Goal: Information Seeking & Learning: Learn about a topic

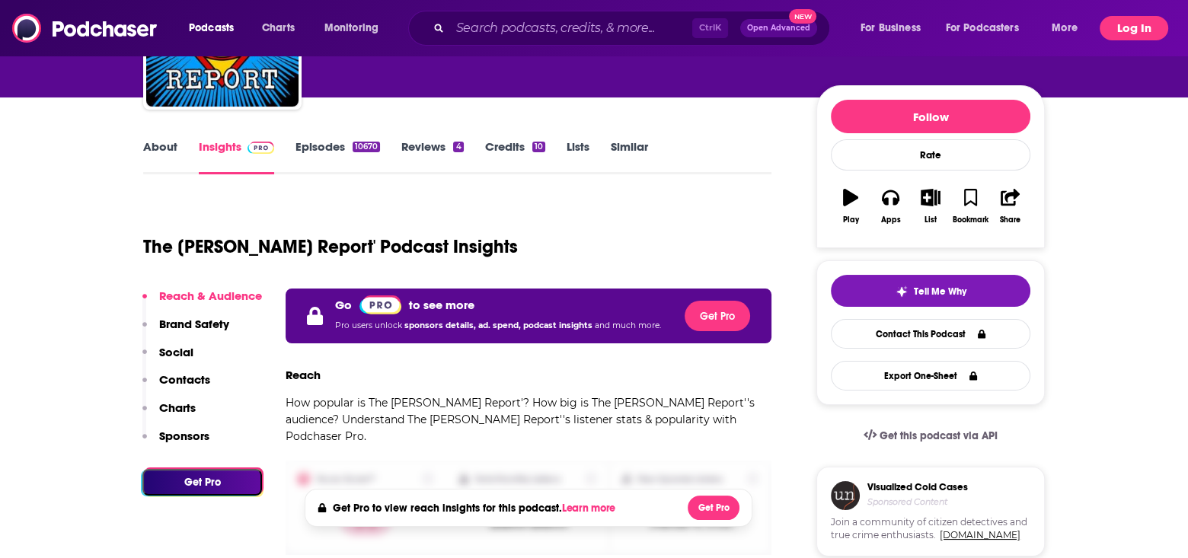
click at [1122, 23] on button "Log In" at bounding box center [1134, 28] width 69 height 24
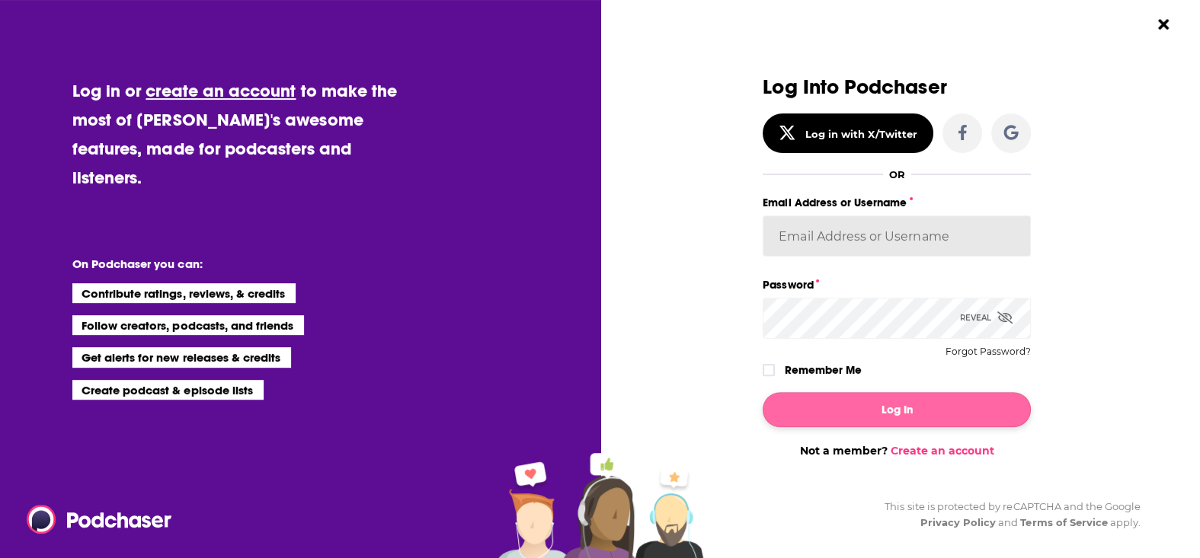
type input "MSanz"
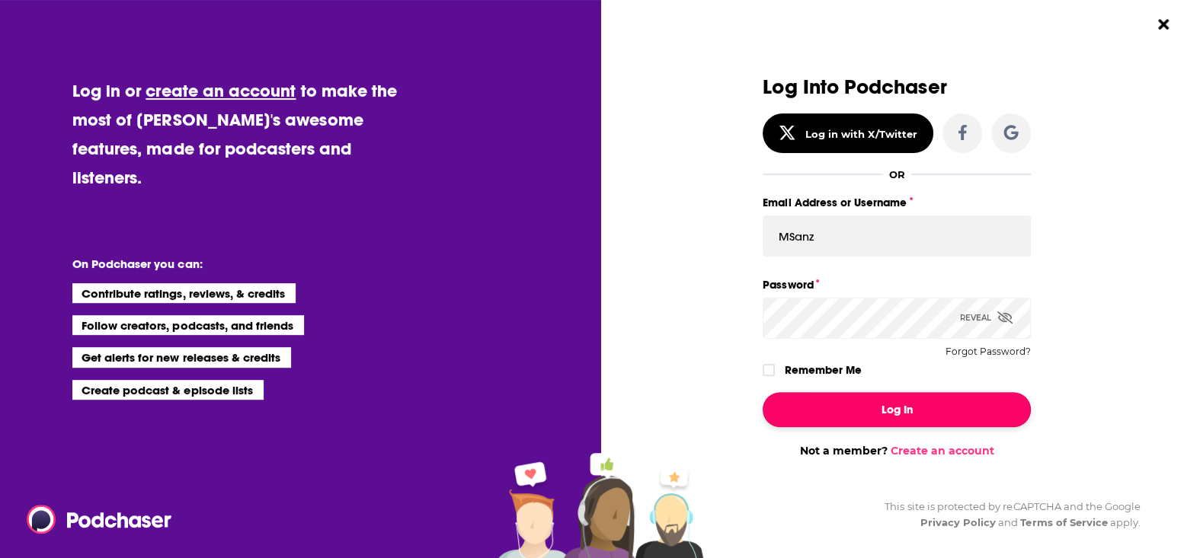
click at [893, 411] on button "Log In" at bounding box center [896, 409] width 268 height 35
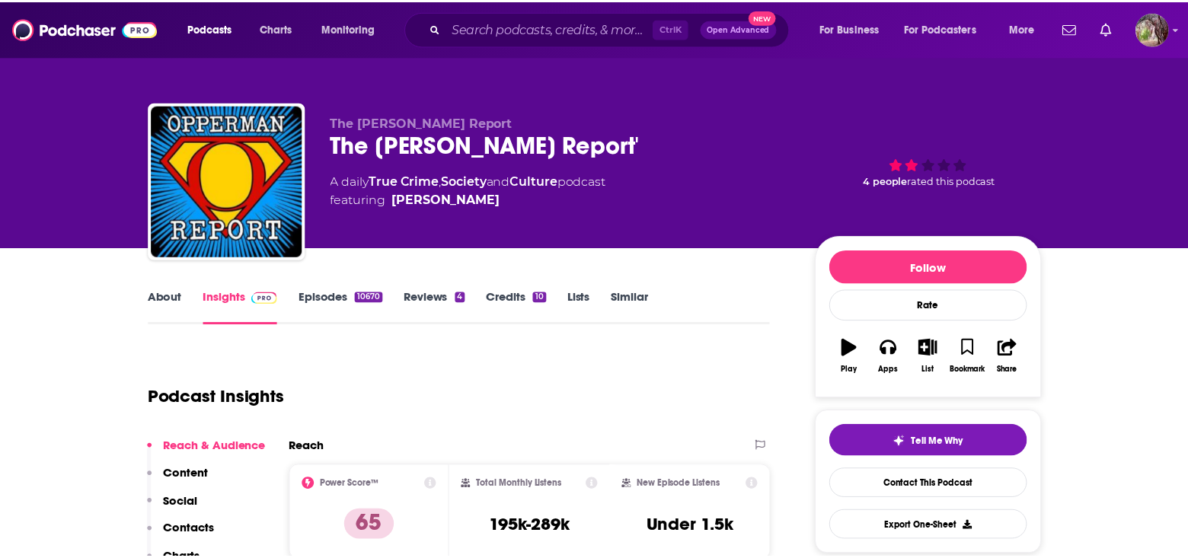
scroll to position [151, 0]
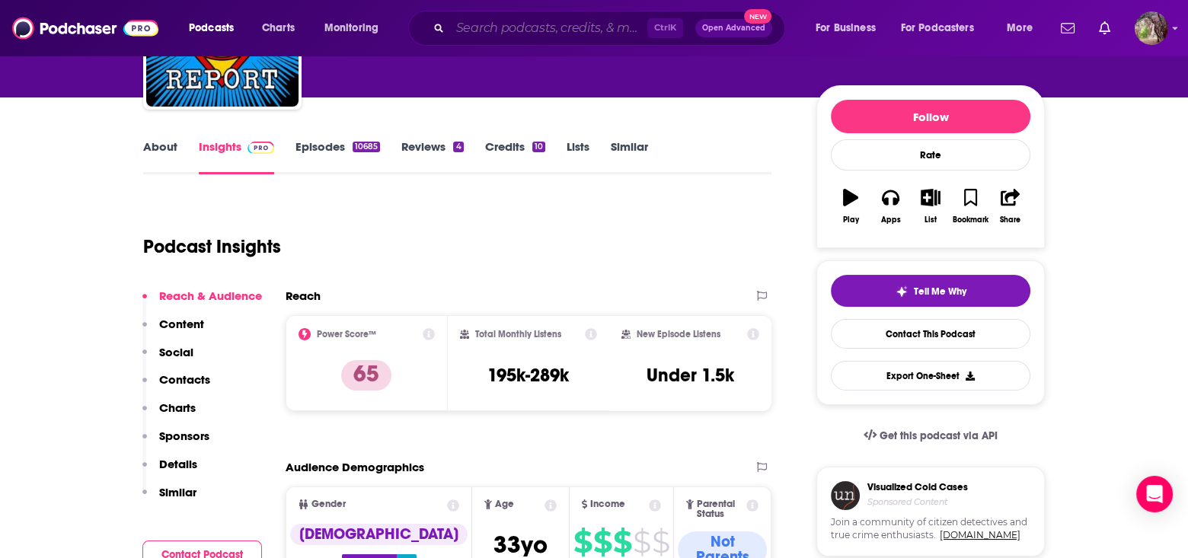
click at [475, 27] on input "Search podcasts, credits, & more..." at bounding box center [548, 28] width 197 height 24
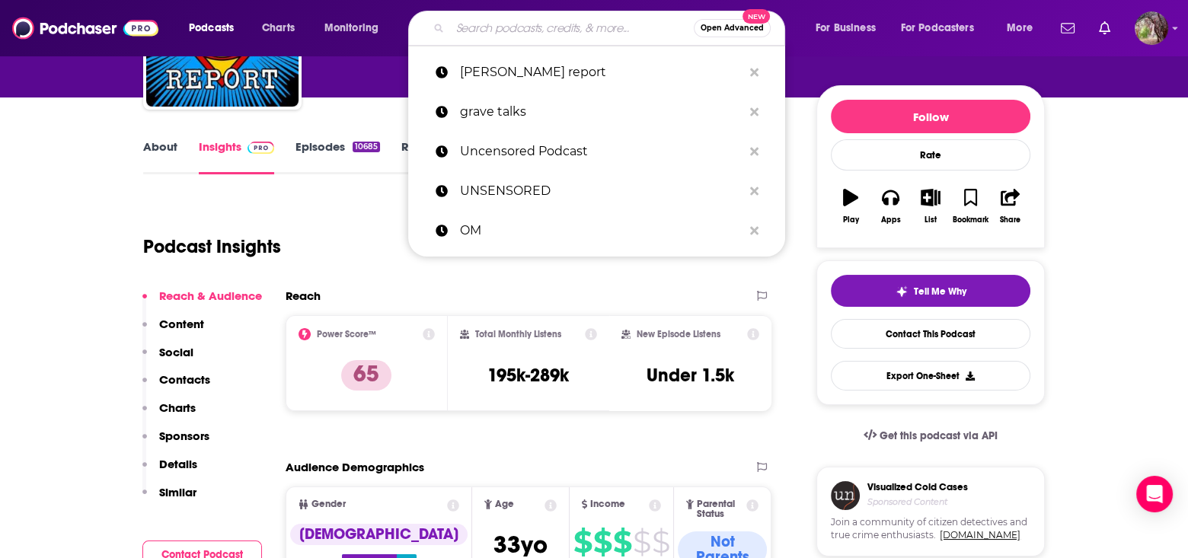
type input "m"
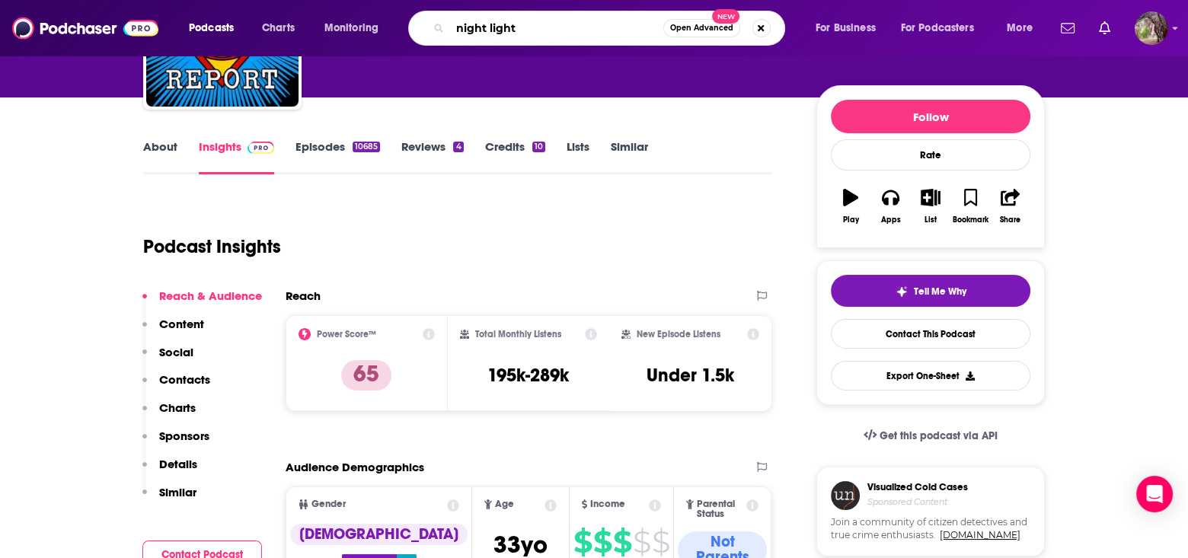
click at [485, 30] on input "night light" at bounding box center [556, 28] width 213 height 24
type input "night-light"
click at [587, 32] on input "night-light" at bounding box center [556, 28] width 213 height 24
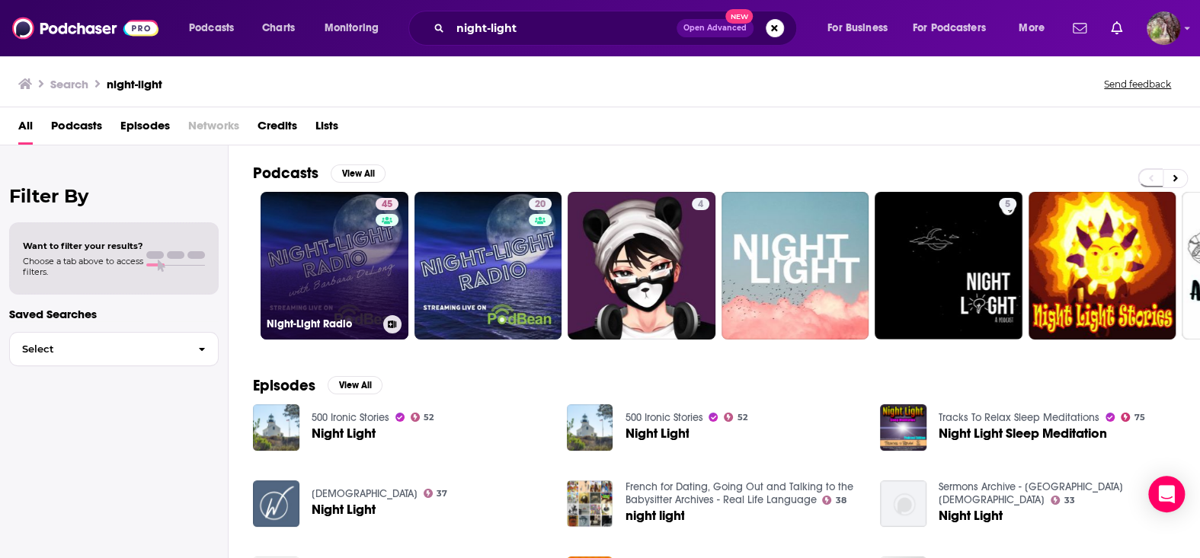
click at [365, 273] on link "45 Night-Light Radio" at bounding box center [335, 266] width 148 height 148
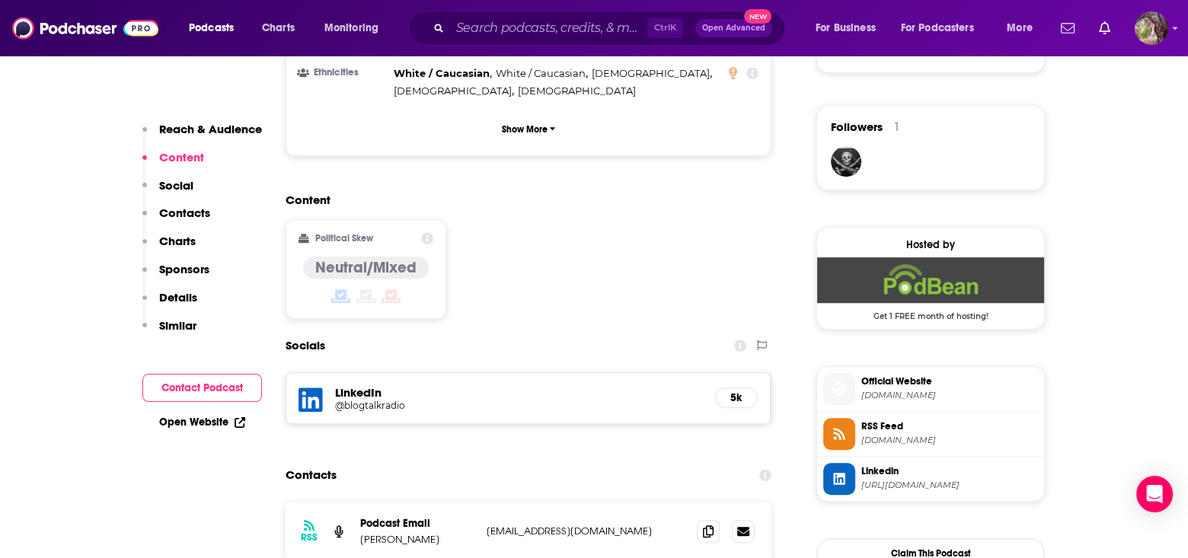
scroll to position [1143, 0]
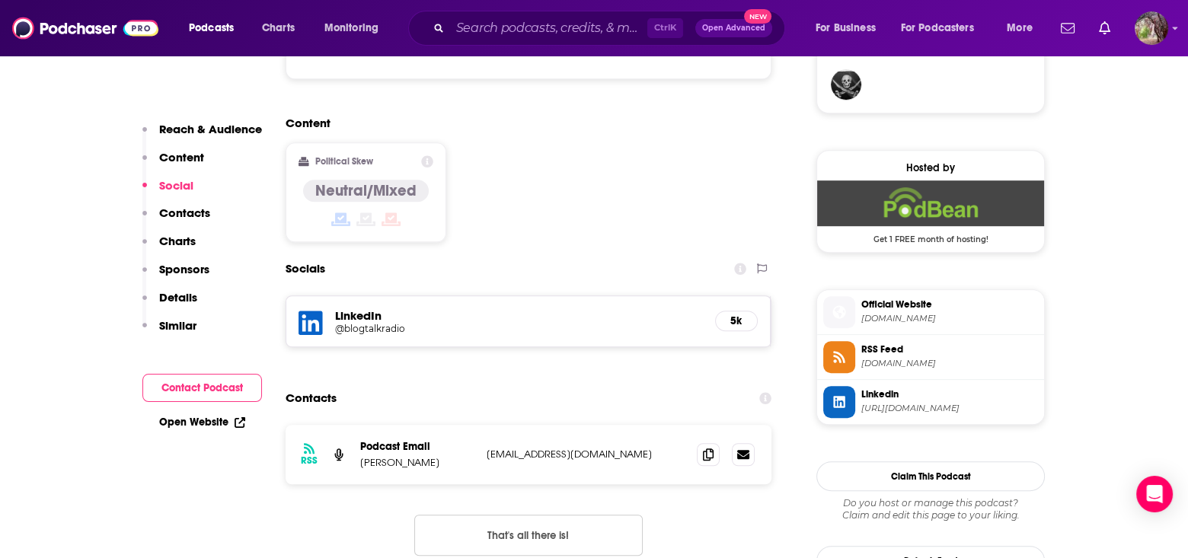
click at [893, 303] on span "Official Website" at bounding box center [949, 305] width 177 height 14
